Goal: Task Accomplishment & Management: Use online tool/utility

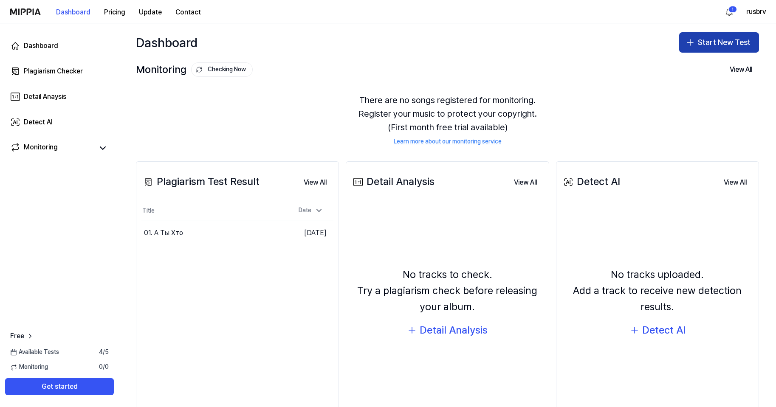
click at [710, 43] on button "Start New Test" at bounding box center [719, 42] width 80 height 20
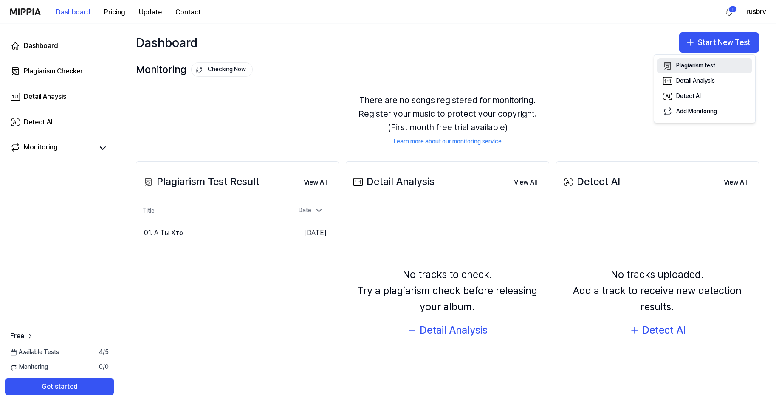
click at [701, 63] on div "Plagiarism test" at bounding box center [695, 66] width 39 height 8
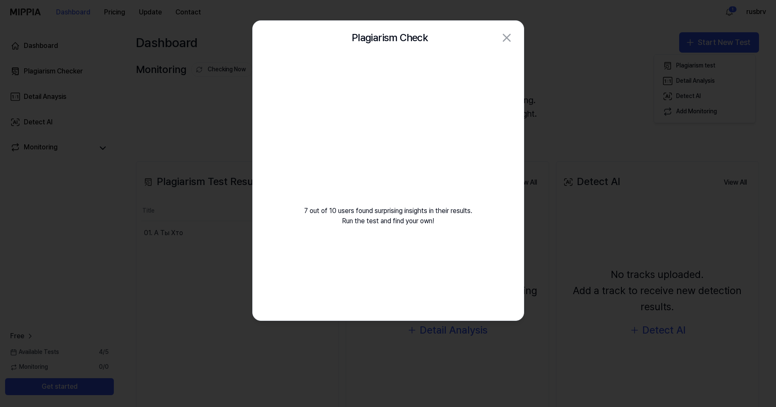
click at [394, 198] on div "7 out of 10 users found surprising insights in their results. Run the test and …" at bounding box center [388, 151] width 271 height 192
drag, startPoint x: 435, startPoint y: 32, endPoint x: 312, endPoint y: 123, distance: 152.7
click at [312, 123] on div "Plagiarism Check Close 7 out of 10 users found surprising insights in their res…" at bounding box center [388, 170] width 272 height 301
drag, startPoint x: 332, startPoint y: 35, endPoint x: 530, endPoint y: 182, distance: 246.9
click at [530, 182] on body "Dashboard Pricing Update Contact 1 rusbrv Dashboard Plagiarism Checker Detail A…" at bounding box center [388, 203] width 776 height 407
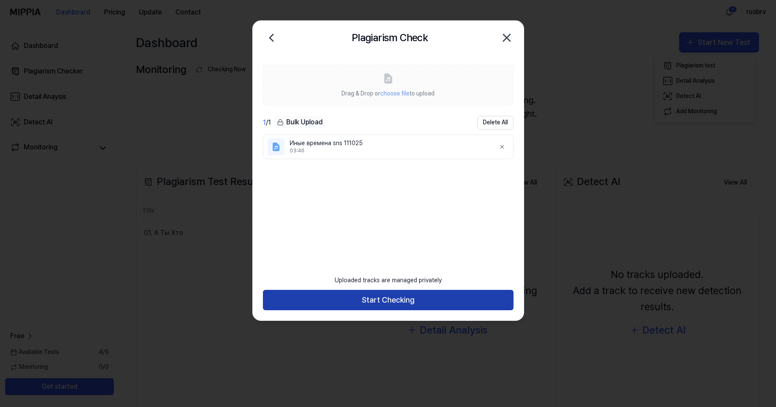
click at [409, 295] on button "Start Checking" at bounding box center [388, 300] width 251 height 20
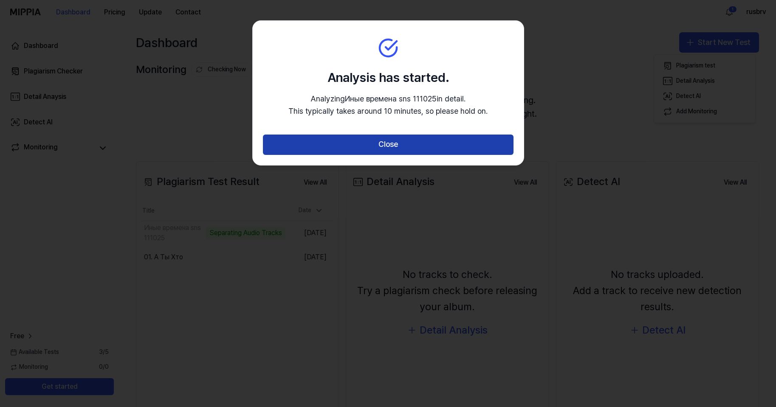
click at [377, 143] on button "Close" at bounding box center [388, 145] width 251 height 20
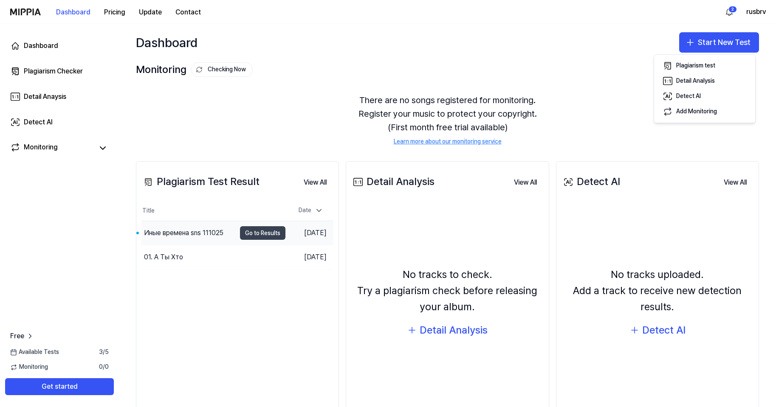
click at [267, 231] on button "Go to Results" at bounding box center [262, 233] width 45 height 14
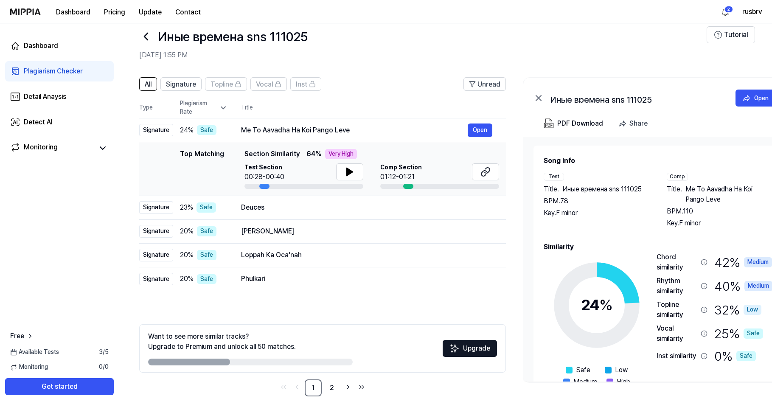
scroll to position [21, 0]
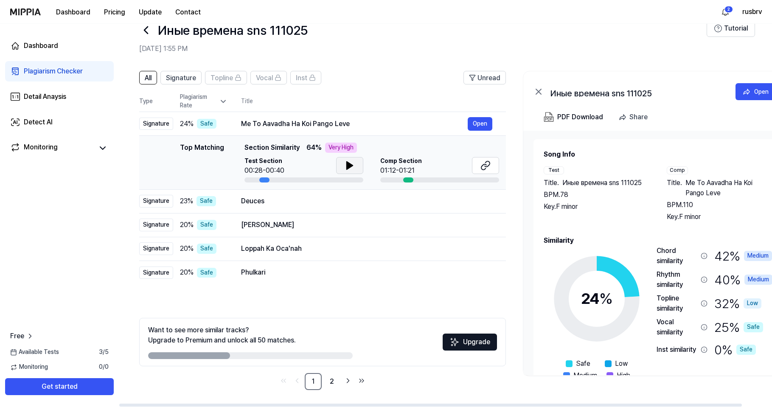
click at [341, 164] on button at bounding box center [349, 165] width 27 height 17
click at [345, 166] on icon at bounding box center [350, 166] width 10 height 10
click at [481, 164] on icon at bounding box center [486, 166] width 10 height 10
click at [186, 75] on span "Signature" at bounding box center [181, 78] width 30 height 10
click at [142, 79] on button "All" at bounding box center [148, 78] width 18 height 14
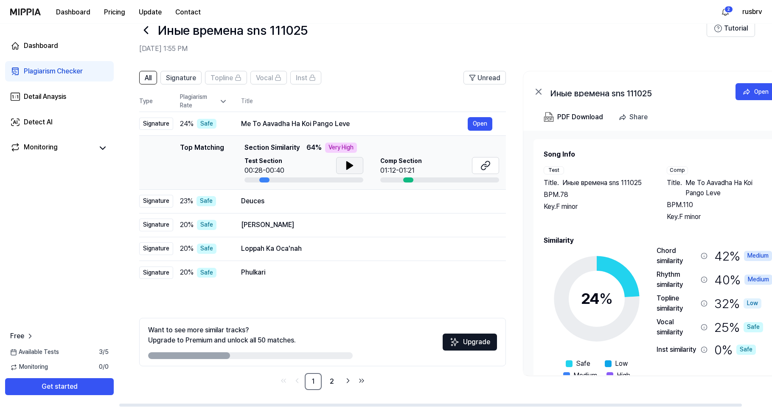
click at [347, 169] on icon at bounding box center [350, 166] width 6 height 8
click at [347, 169] on icon at bounding box center [348, 165] width 2 height 7
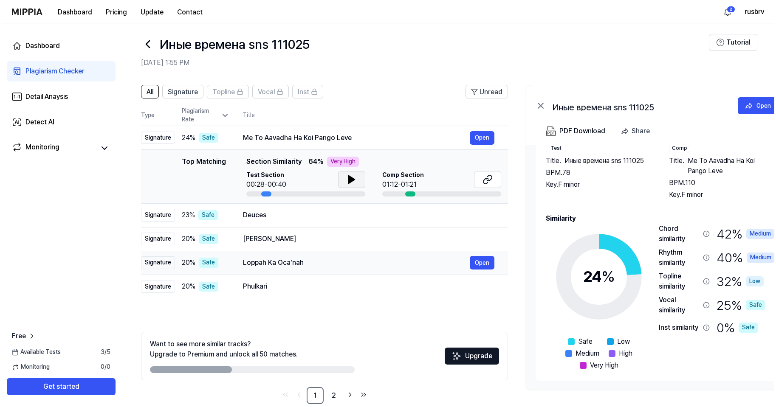
scroll to position [0, 0]
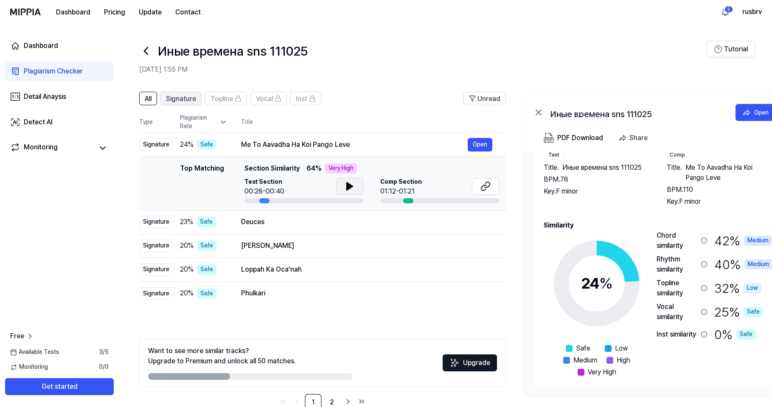
click at [193, 100] on span "Signature" at bounding box center [181, 99] width 30 height 10
click at [230, 97] on span "Topline" at bounding box center [222, 99] width 23 height 10
click at [176, 99] on span "Signature" at bounding box center [181, 99] width 30 height 10
drag, startPoint x: 144, startPoint y: 144, endPoint x: 174, endPoint y: 144, distance: 30.1
click at [174, 144] on tr "Signature 24 % Safe Me To Aavadha Ha Koi Pango Leve Open" at bounding box center [322, 145] width 367 height 24
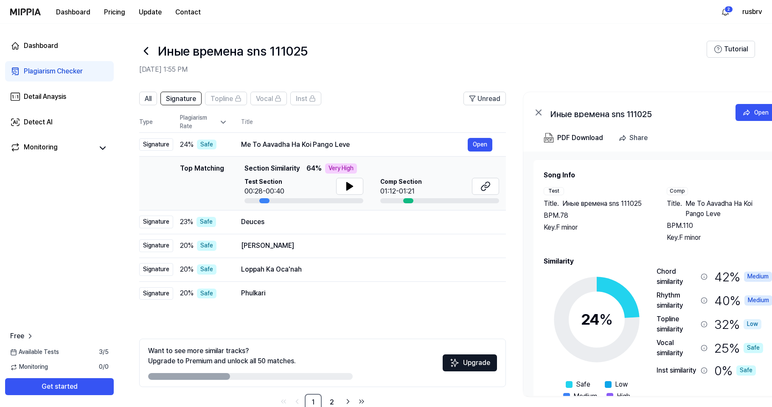
click at [678, 190] on div "Comp" at bounding box center [677, 191] width 21 height 8
click at [55, 386] on button "Get started" at bounding box center [59, 386] width 109 height 17
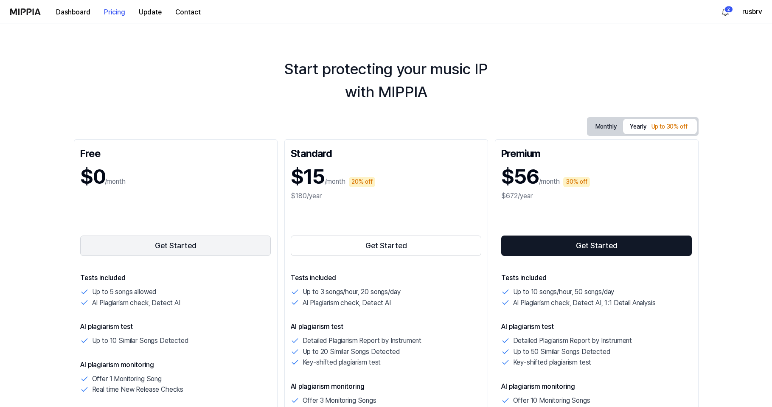
click at [187, 245] on button "Get Started" at bounding box center [175, 246] width 191 height 20
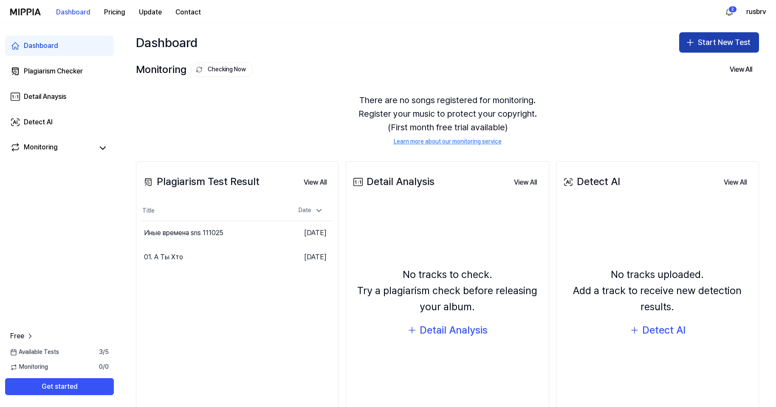
click at [706, 39] on button "Start New Test" at bounding box center [719, 42] width 80 height 20
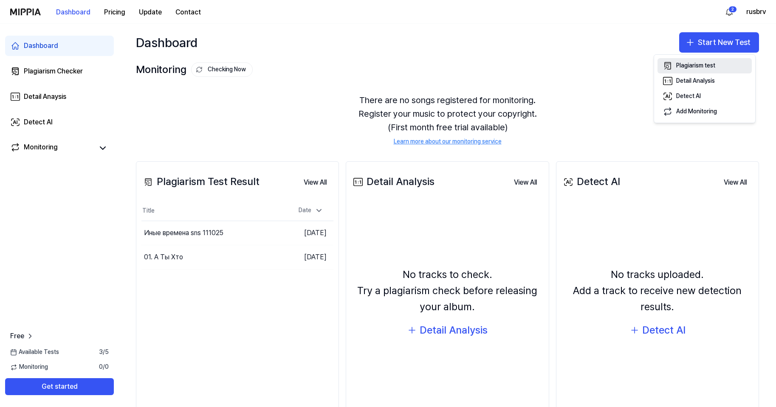
click at [701, 62] on div "Plagiarism test" at bounding box center [695, 66] width 39 height 8
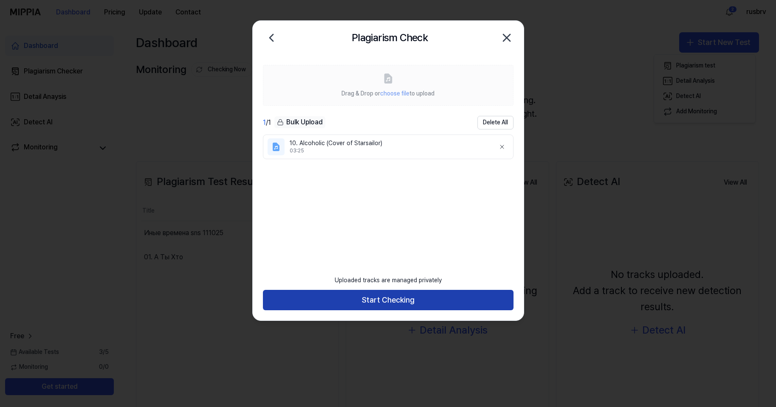
click at [372, 301] on button "Start Checking" at bounding box center [388, 300] width 251 height 20
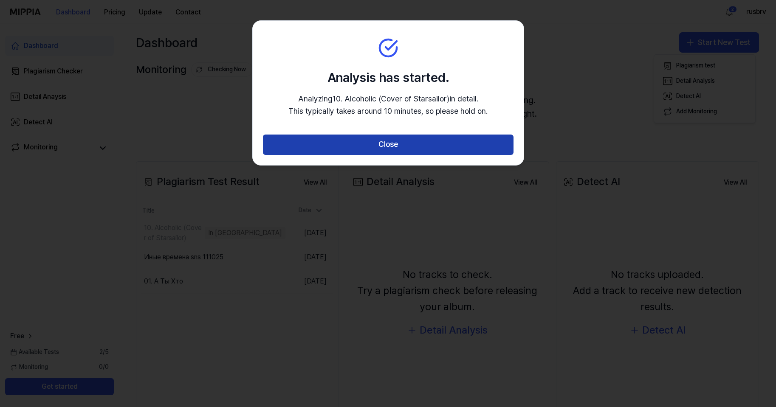
click at [404, 142] on button "Close" at bounding box center [388, 145] width 251 height 20
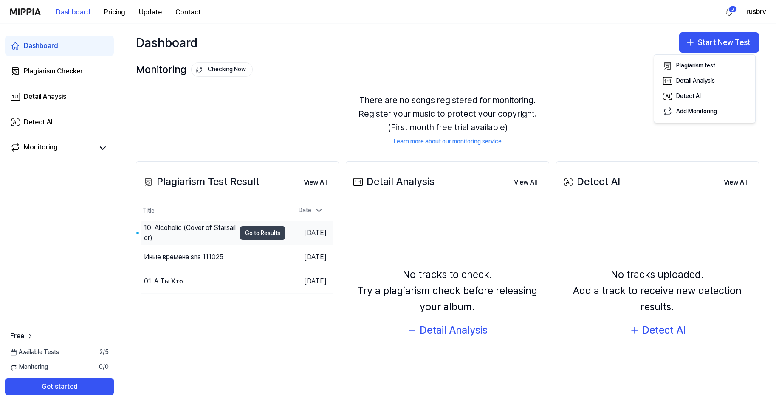
click at [256, 233] on button "Go to Results" at bounding box center [262, 233] width 45 height 14
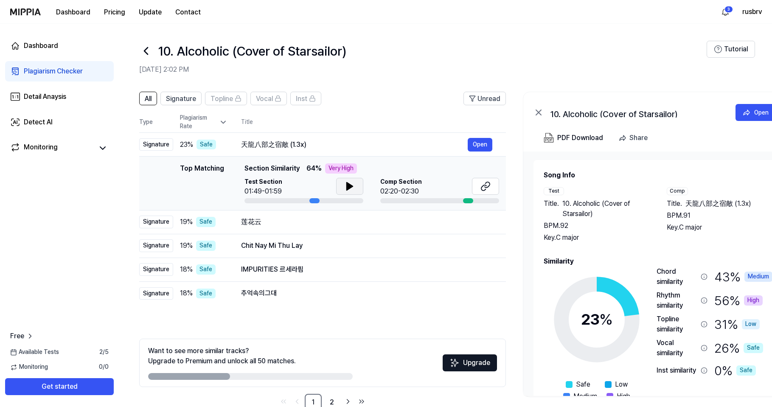
click at [350, 186] on icon at bounding box center [350, 187] width 6 height 8
click at [348, 185] on icon at bounding box center [348, 186] width 2 height 7
click at [484, 183] on icon at bounding box center [486, 186] width 10 height 10
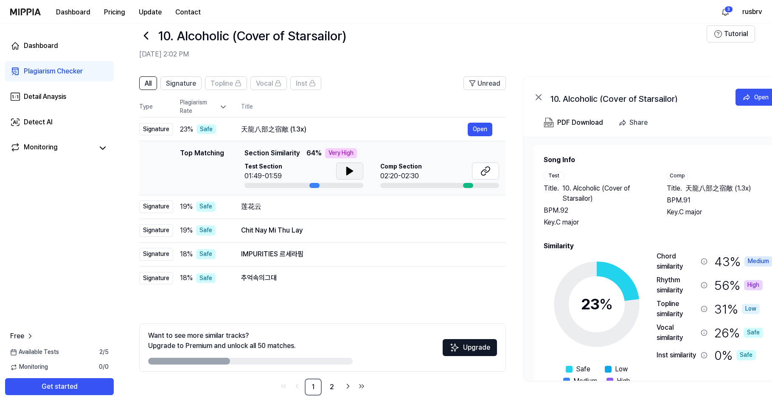
scroll to position [21, 0]
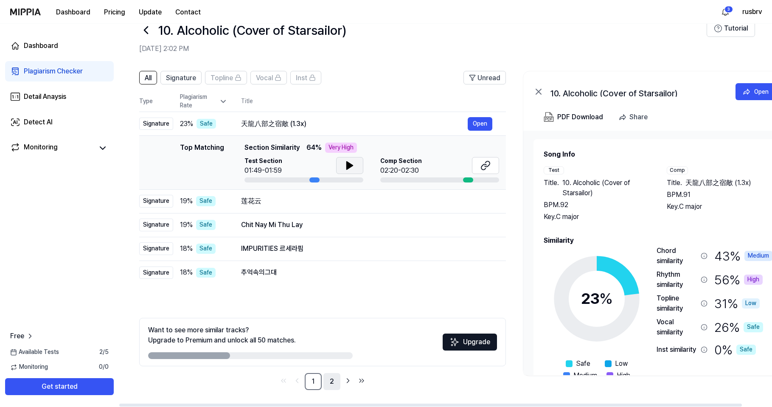
click at [331, 379] on link "2" at bounding box center [332, 381] width 17 height 17
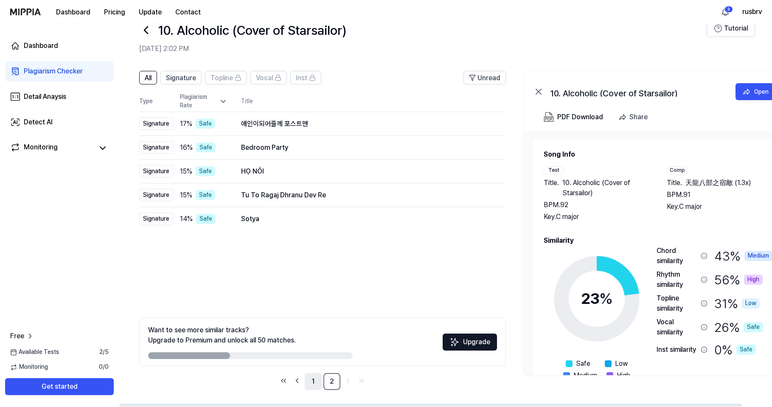
click at [311, 383] on link "1" at bounding box center [313, 381] width 17 height 17
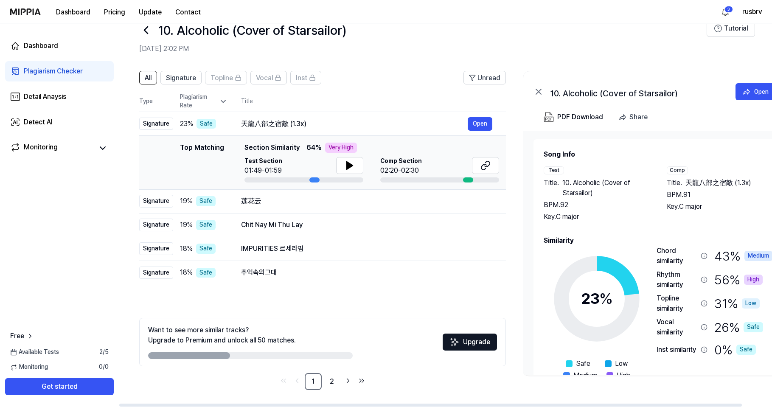
click at [677, 255] on div "Chord similarity" at bounding box center [677, 256] width 41 height 20
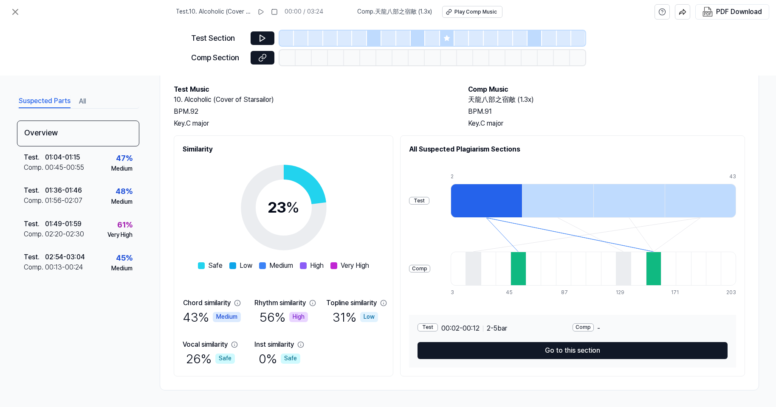
scroll to position [43, 0]
